Goal: Navigation & Orientation: Find specific page/section

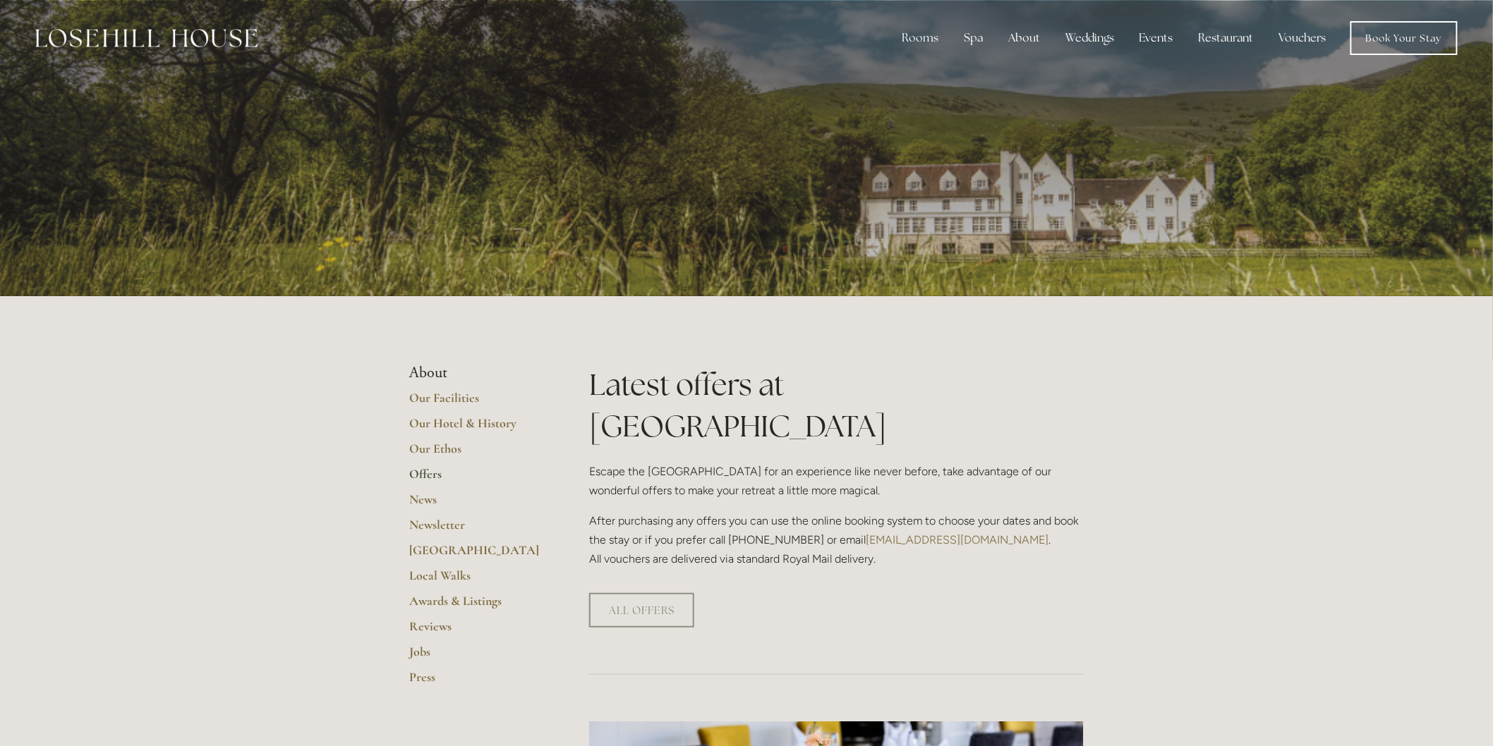
click at [1310, 35] on link "Vouchers" at bounding box center [1303, 38] width 70 height 28
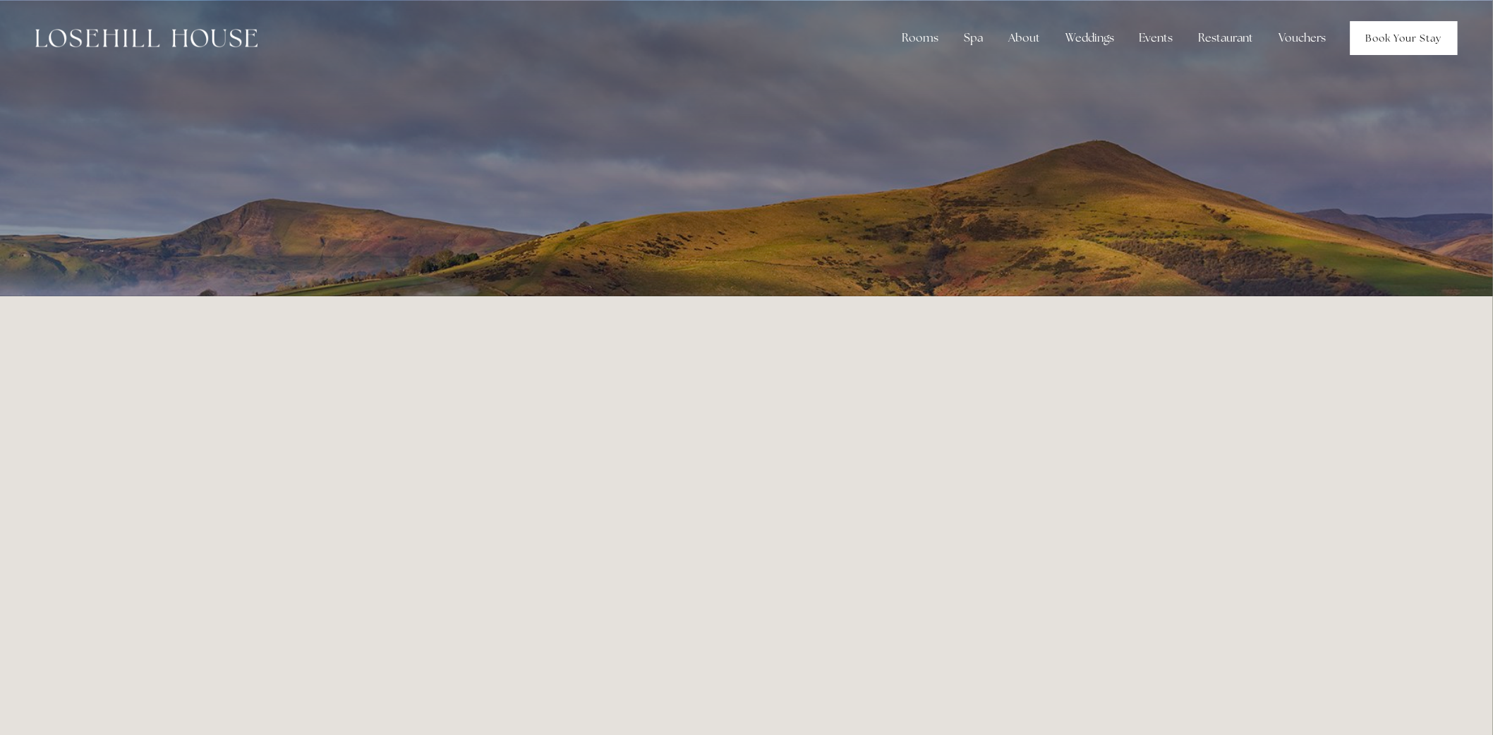
click at [1429, 44] on link "Book Your Stay" at bounding box center [1403, 38] width 107 height 34
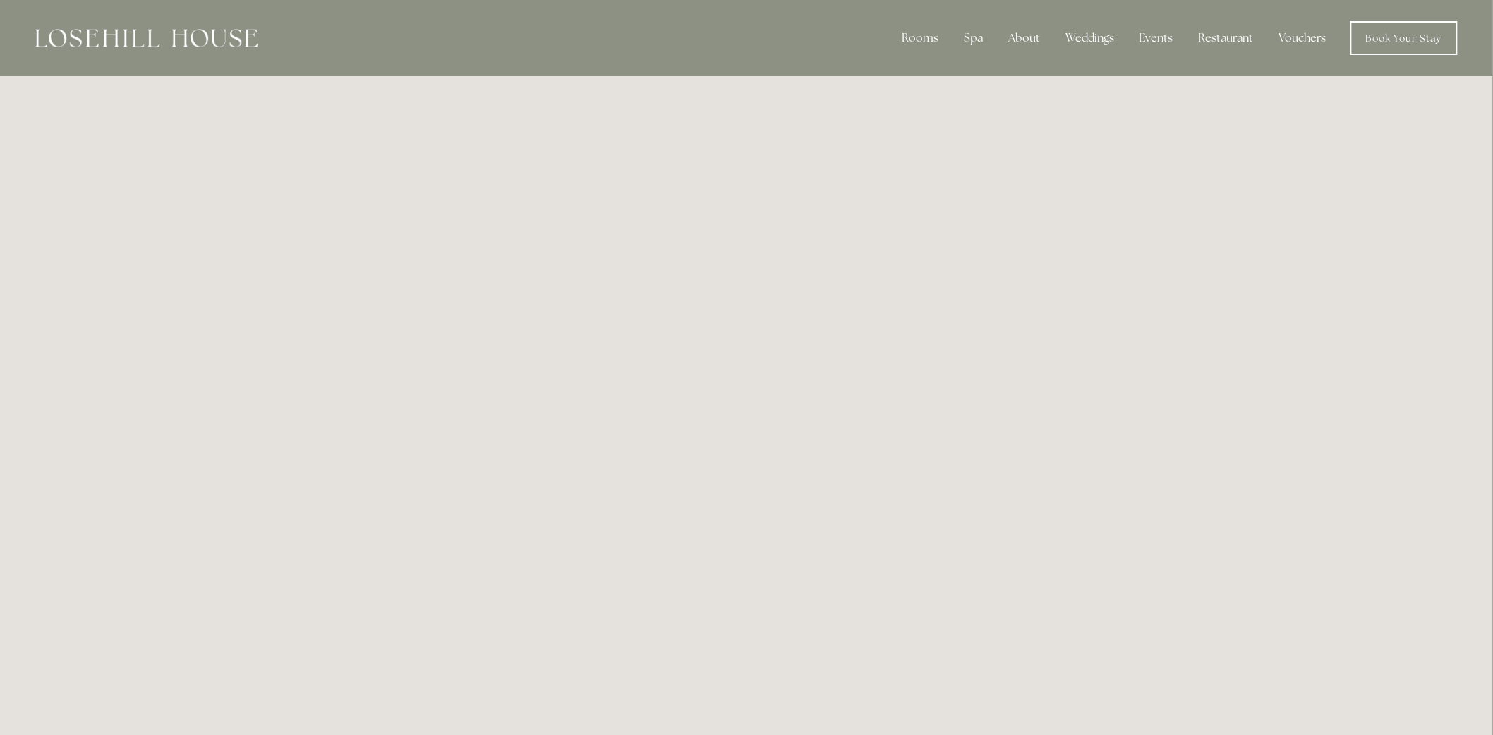
click at [1311, 38] on link "Vouchers" at bounding box center [1303, 38] width 70 height 28
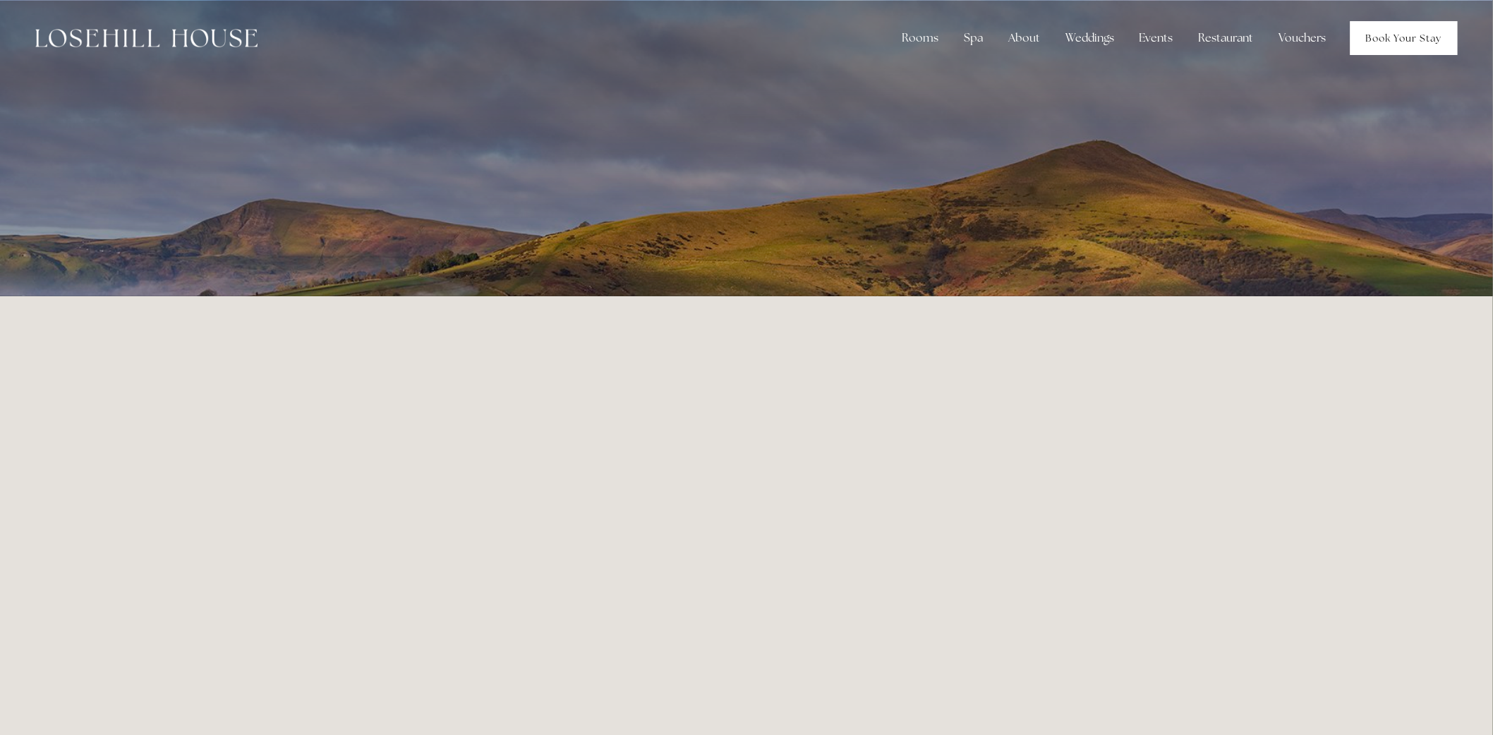
click at [1393, 35] on link "Book Your Stay" at bounding box center [1403, 38] width 107 height 34
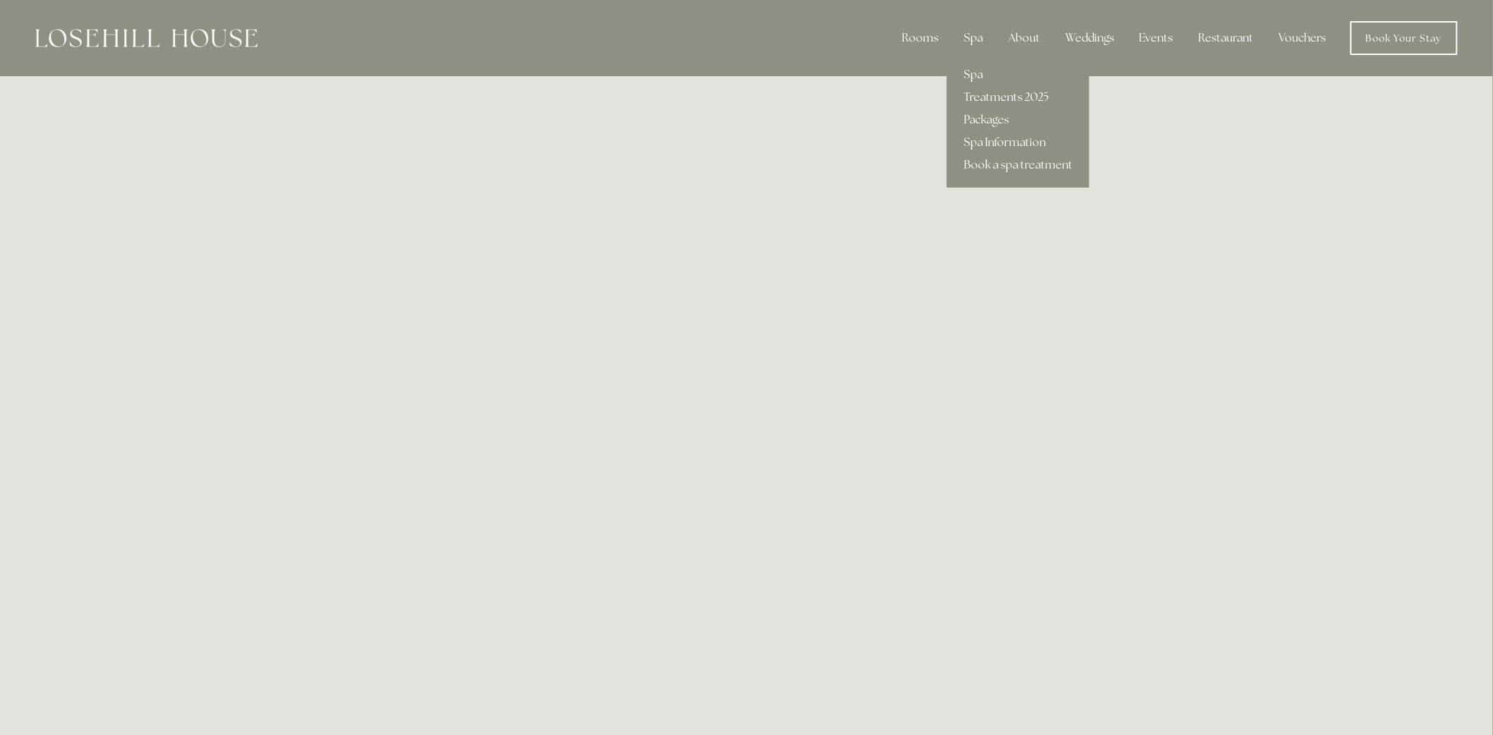
click at [990, 97] on link "Treatments 2025" at bounding box center [1018, 97] width 143 height 23
